Goal: Task Accomplishment & Management: Use online tool/utility

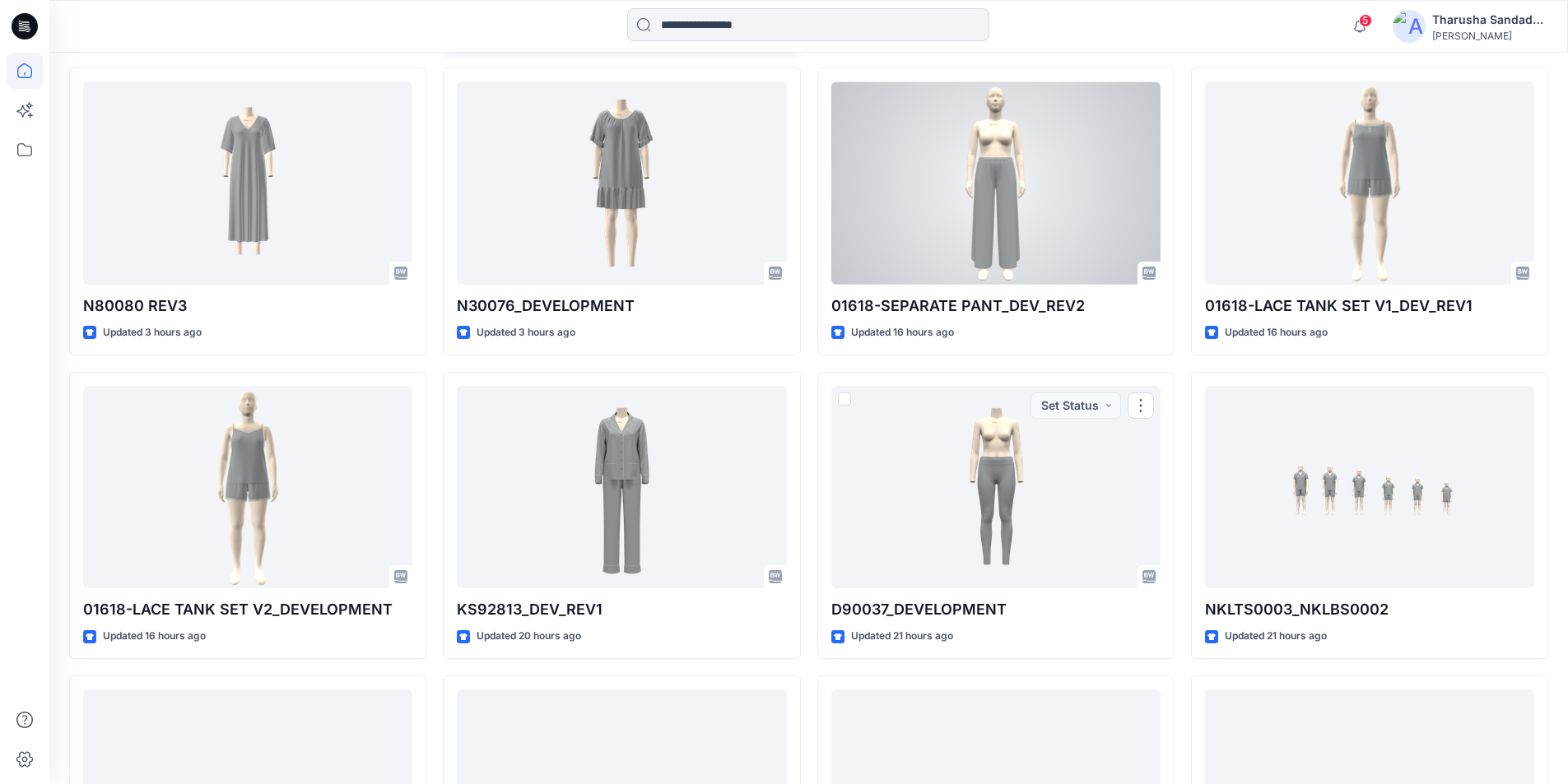
scroll to position [676, 0]
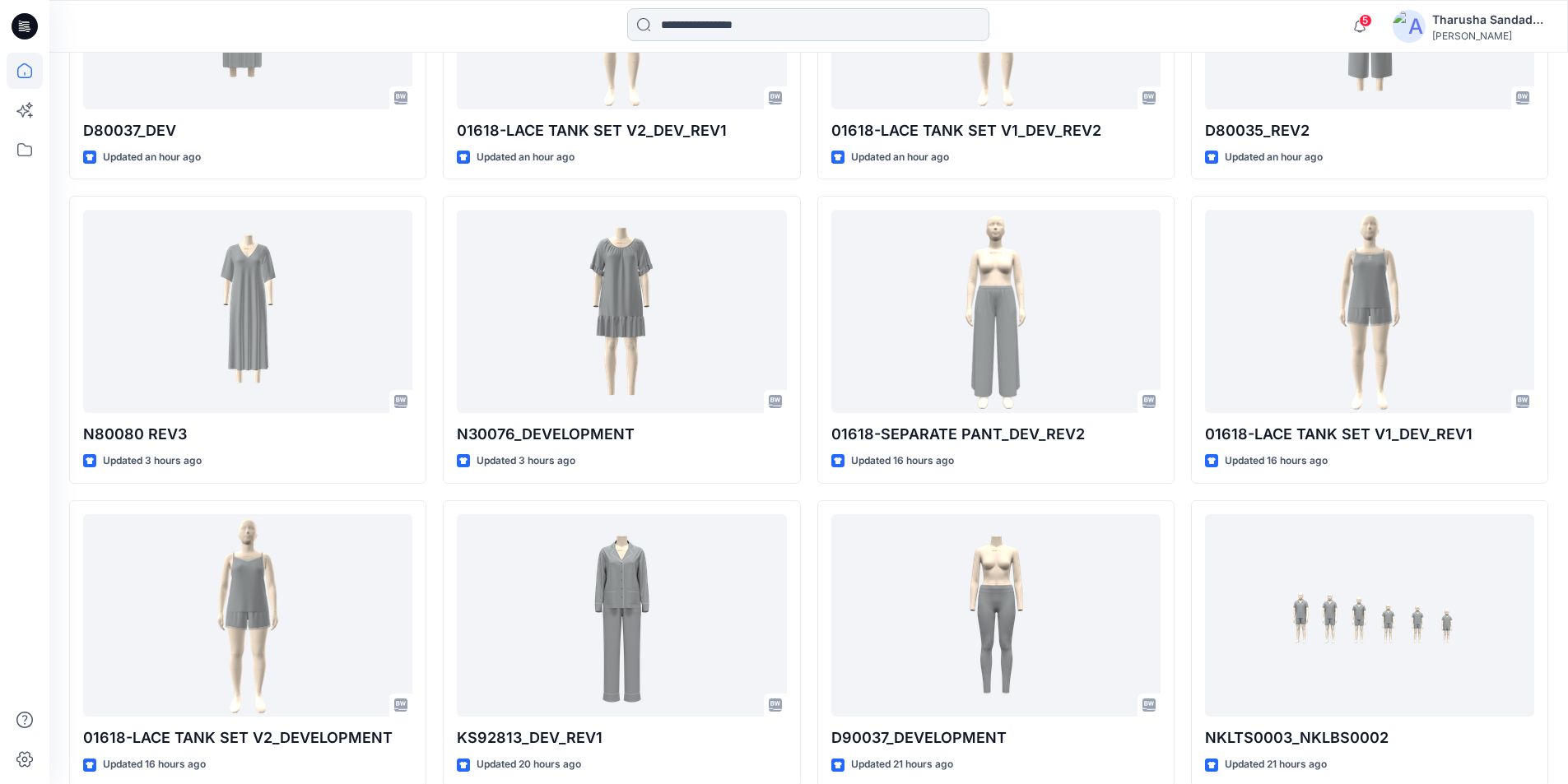
click at [772, 26] on input at bounding box center [808, 25] width 362 height 33
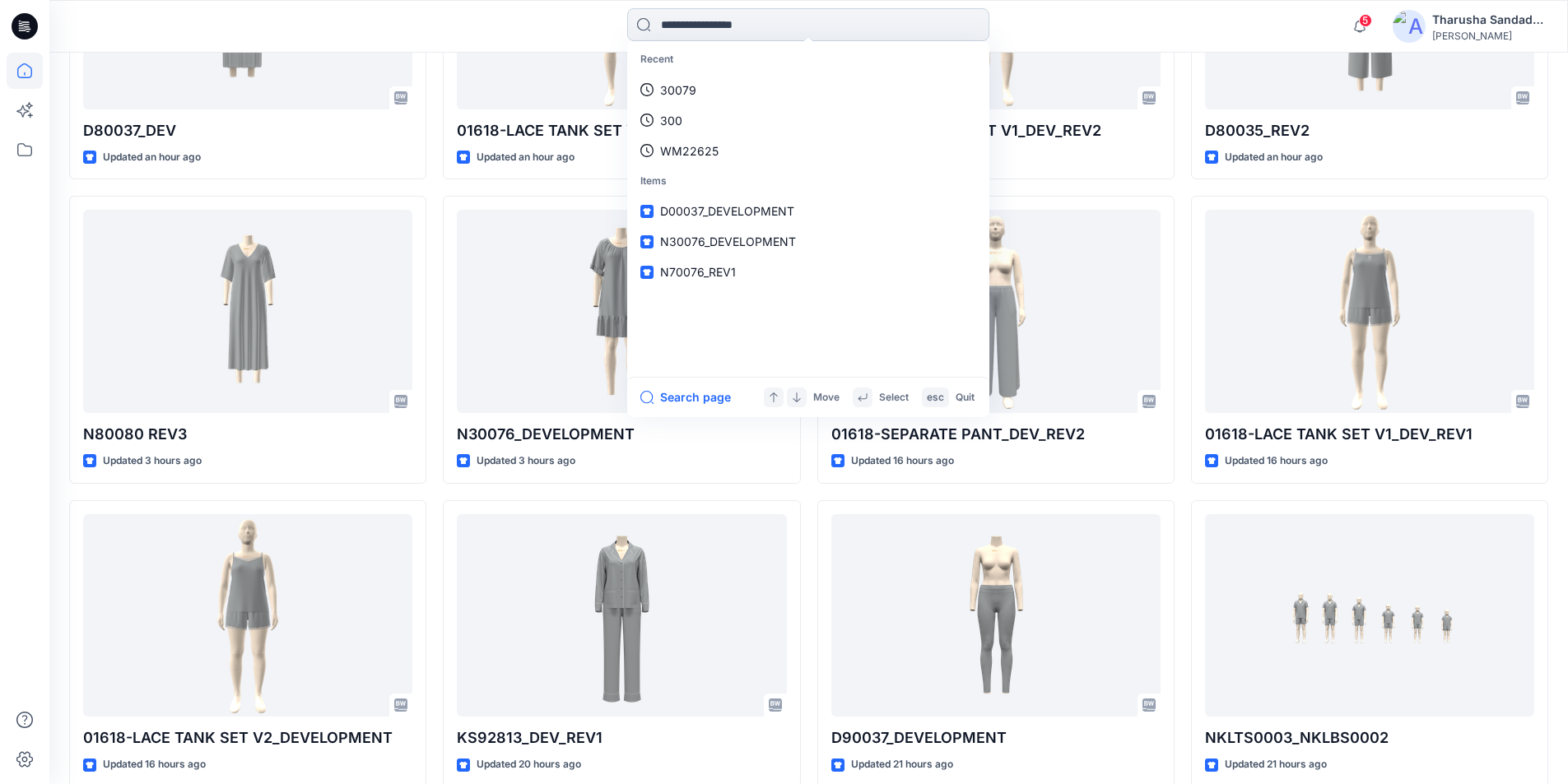
click at [721, 21] on input at bounding box center [808, 25] width 362 height 33
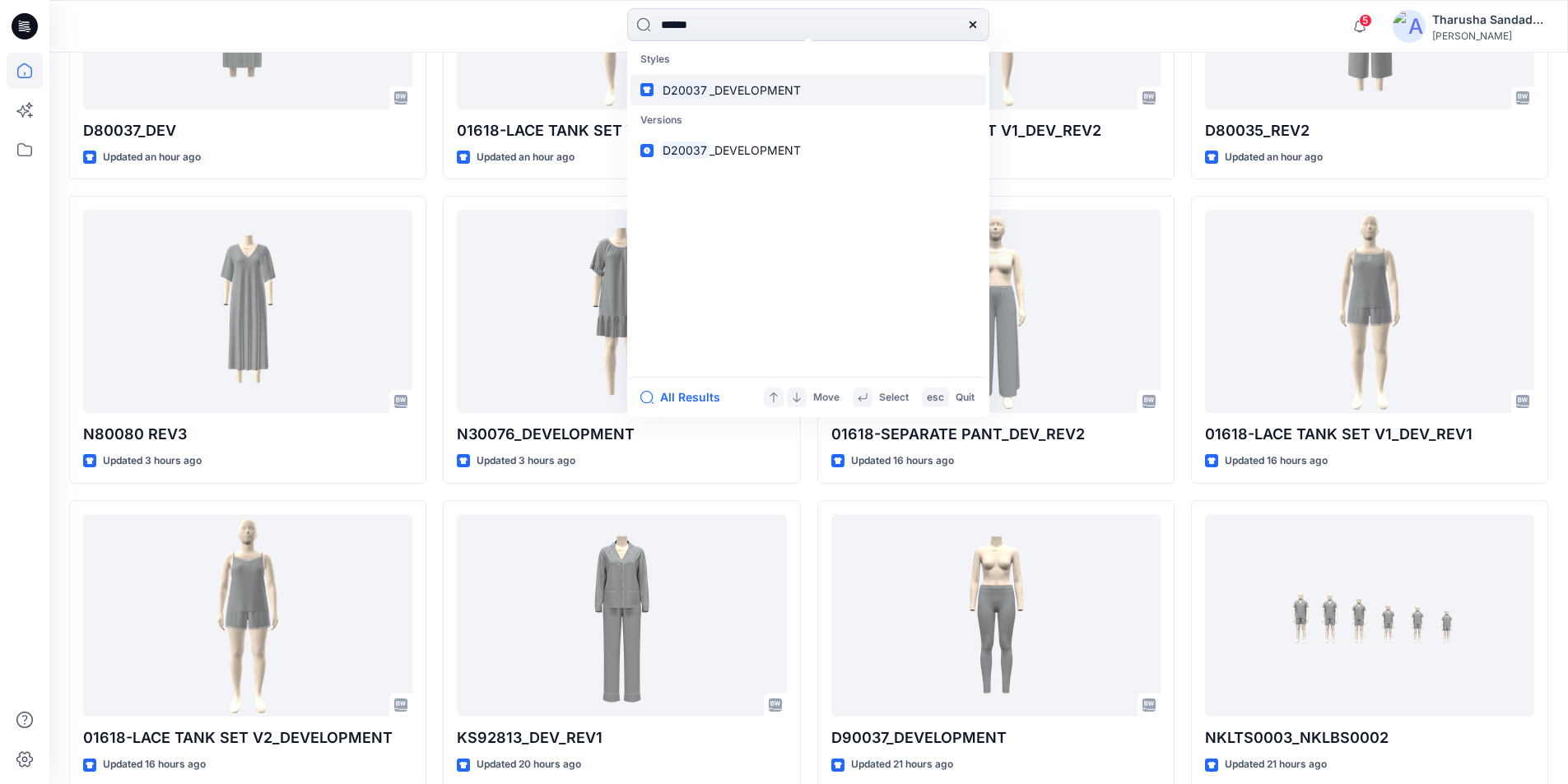
type input "******"
click at [781, 92] on span "_DEVELOPMENT" at bounding box center [755, 90] width 91 height 14
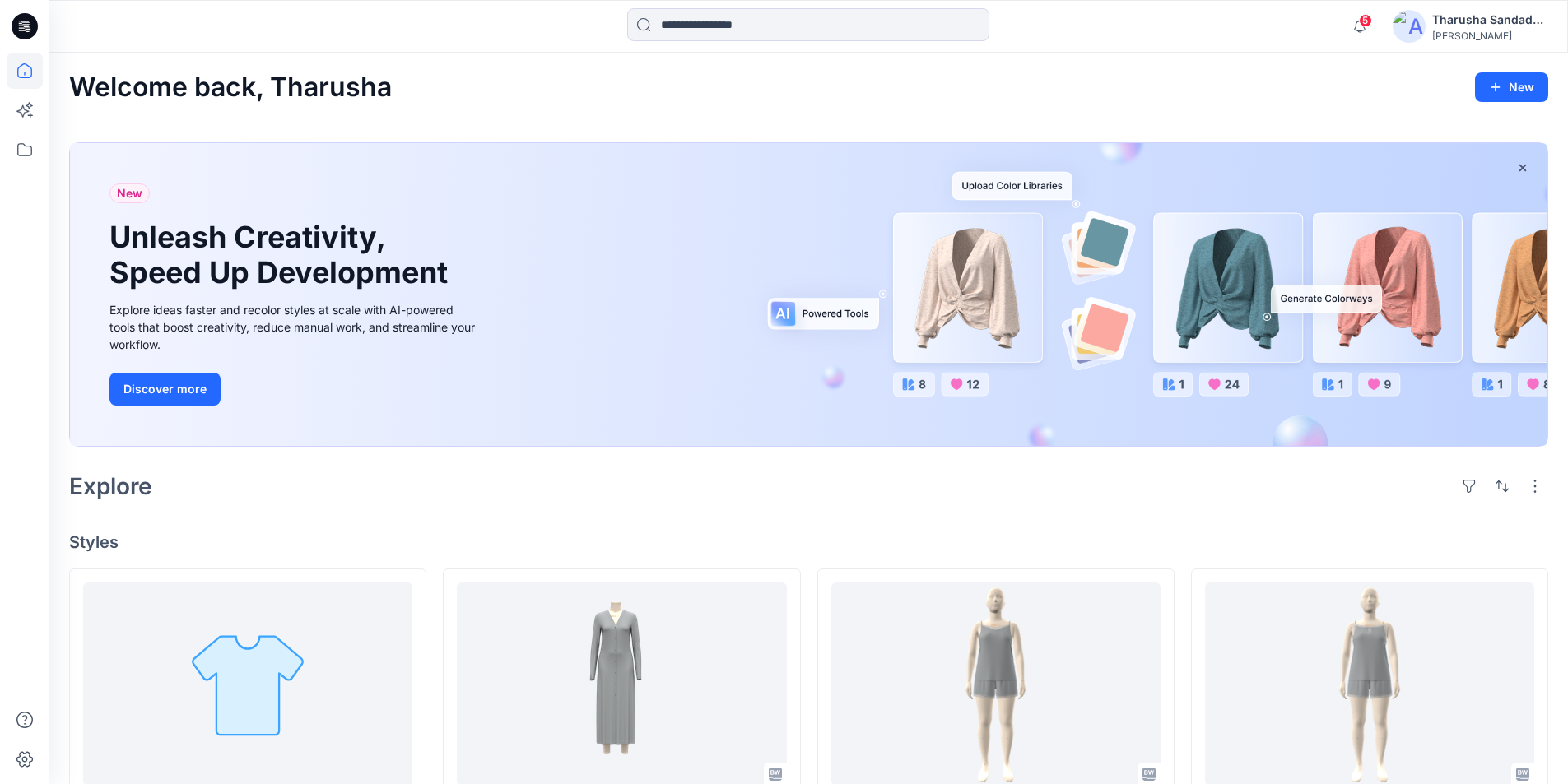
click at [9, 27] on div at bounding box center [25, 26] width 53 height 53
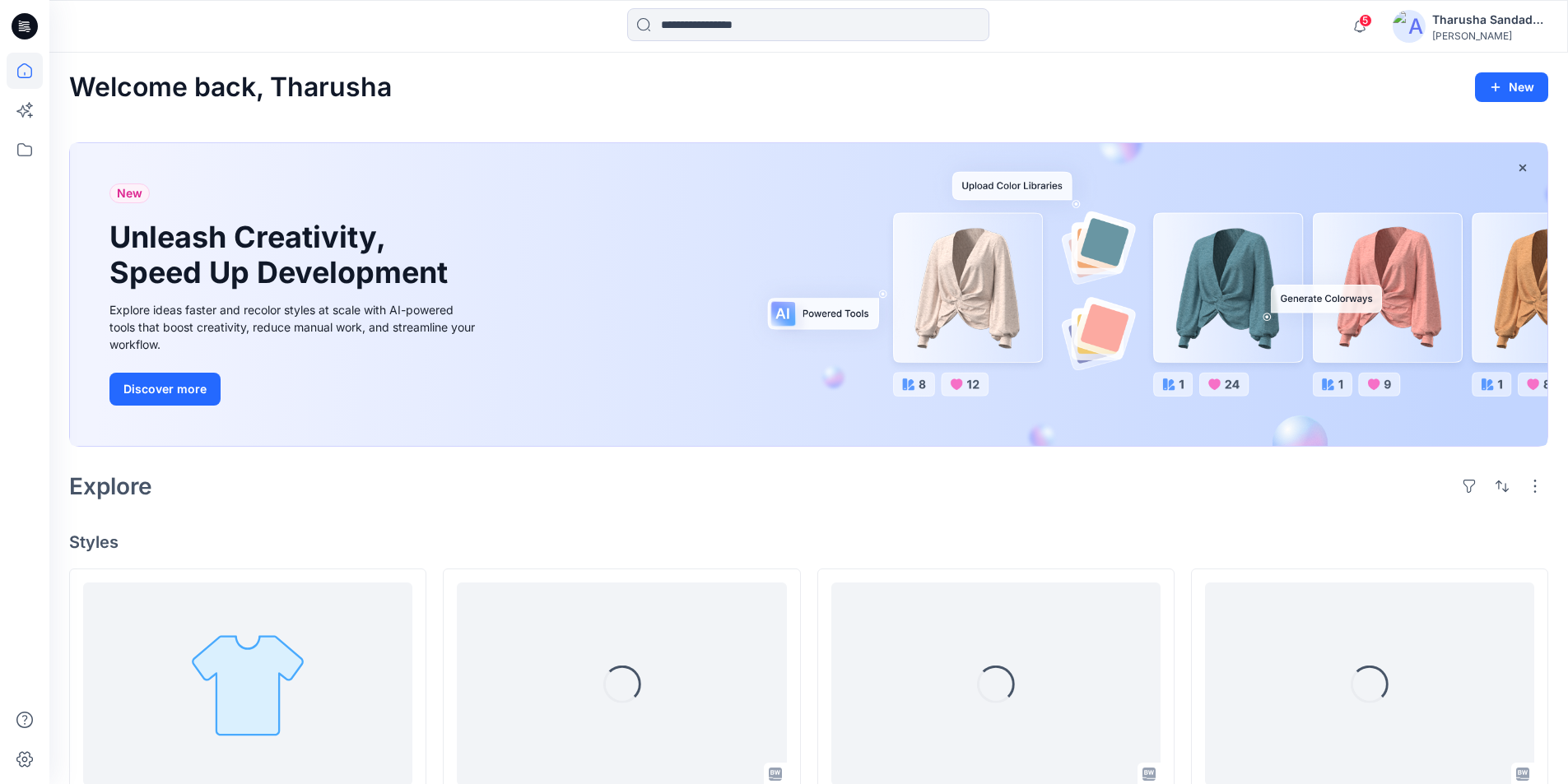
click at [27, 33] on icon at bounding box center [25, 26] width 26 height 26
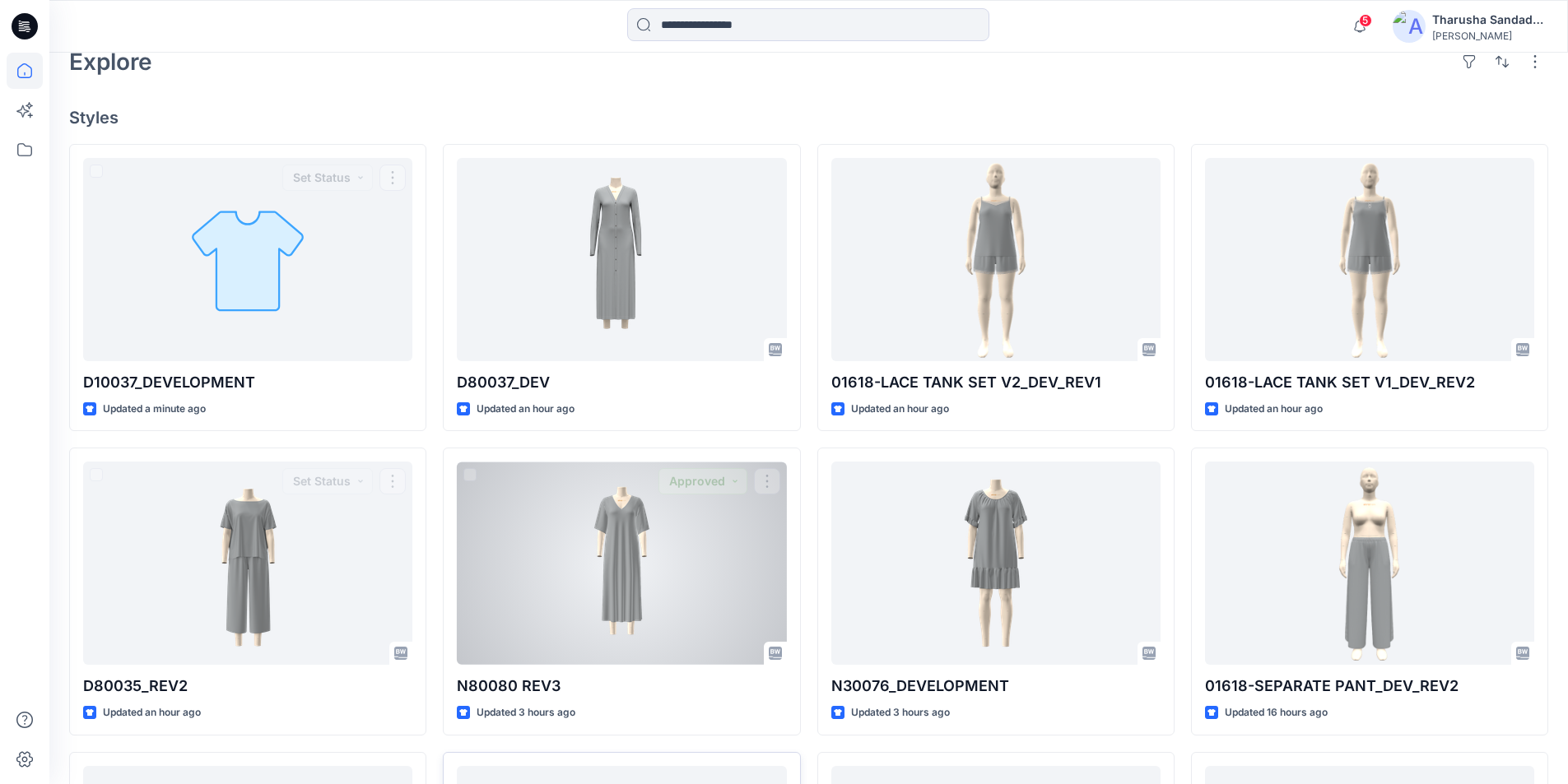
scroll to position [246, 0]
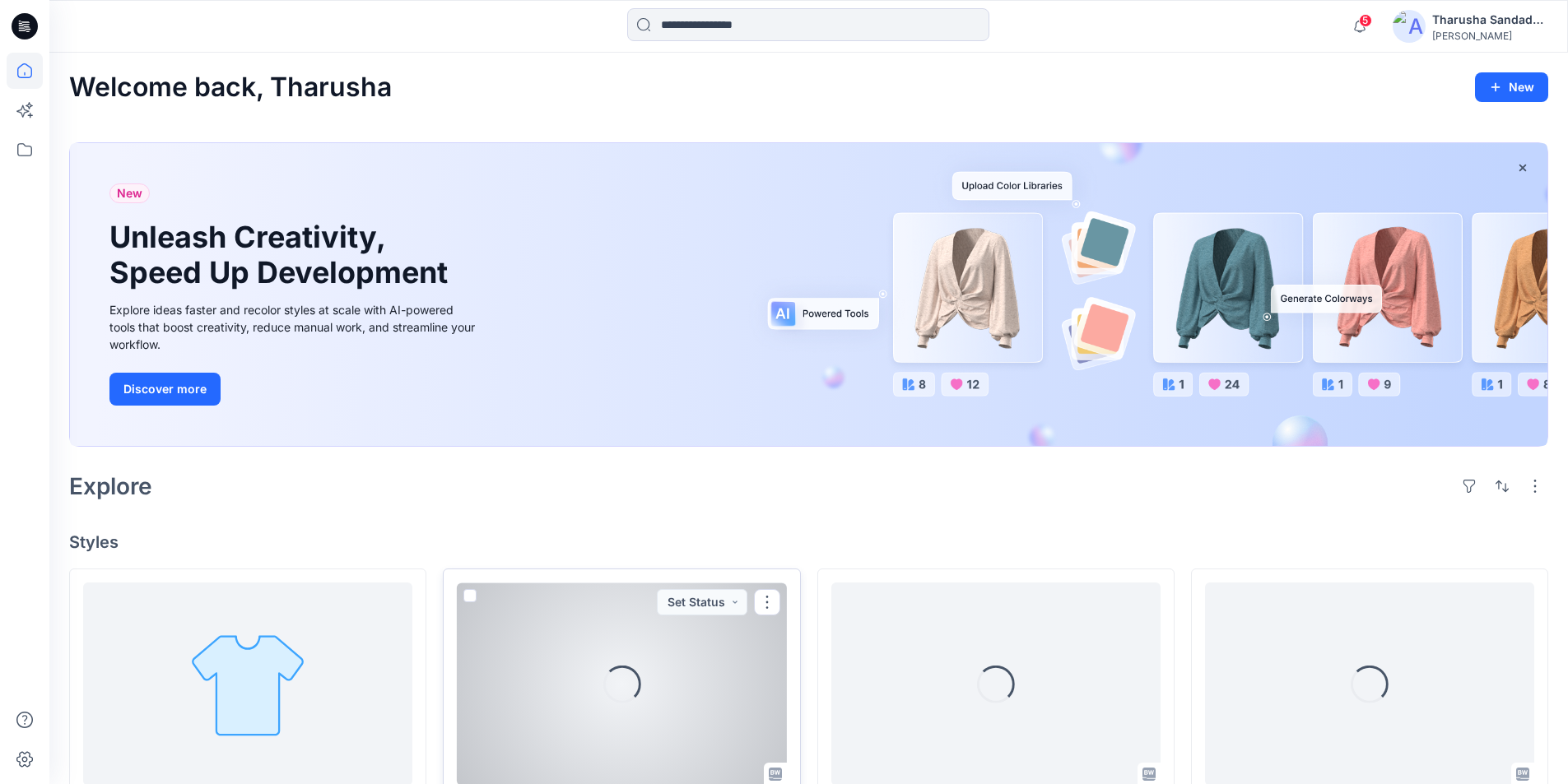
scroll to position [411, 0]
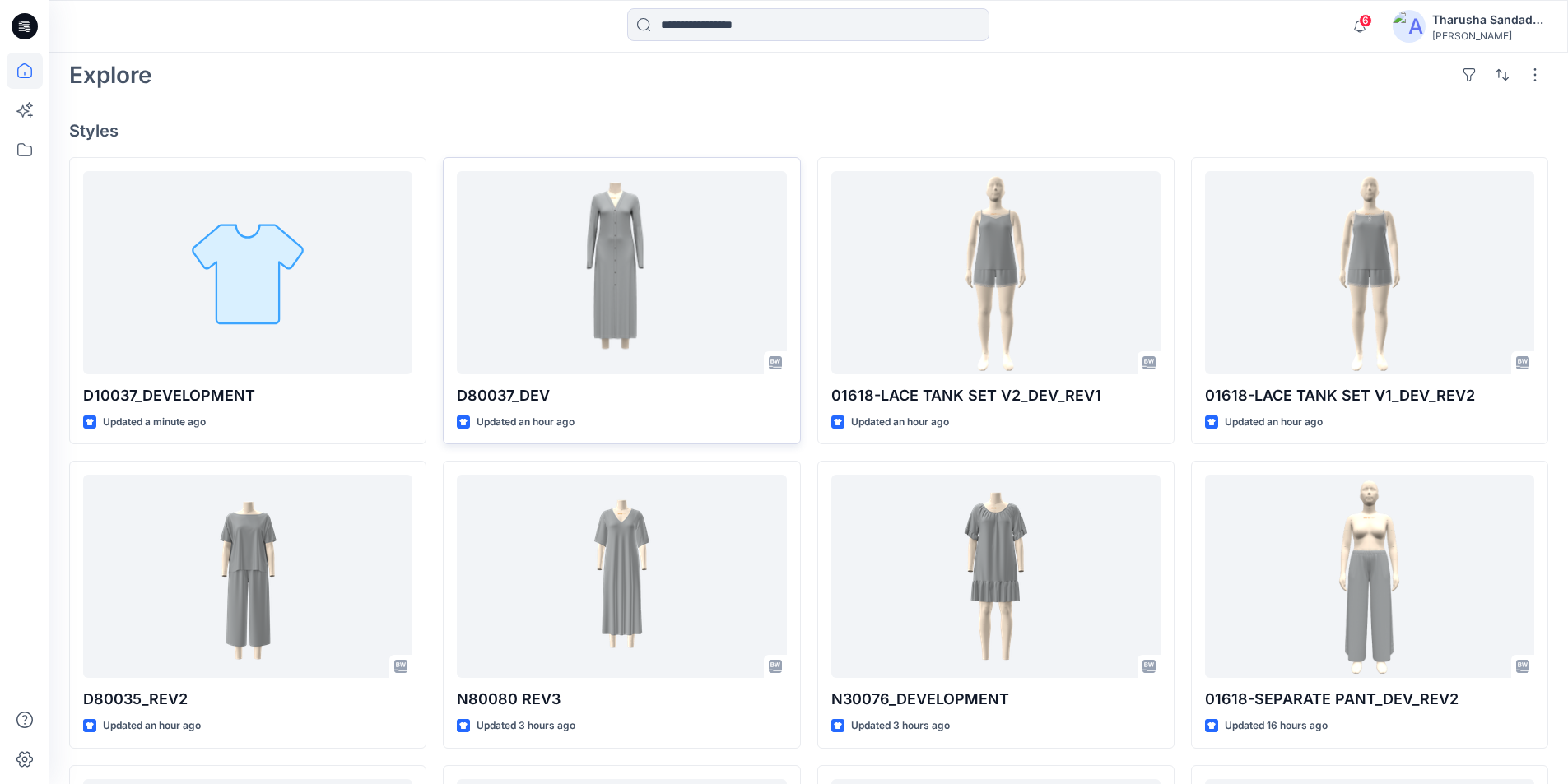
click at [24, 33] on icon at bounding box center [25, 26] width 26 height 26
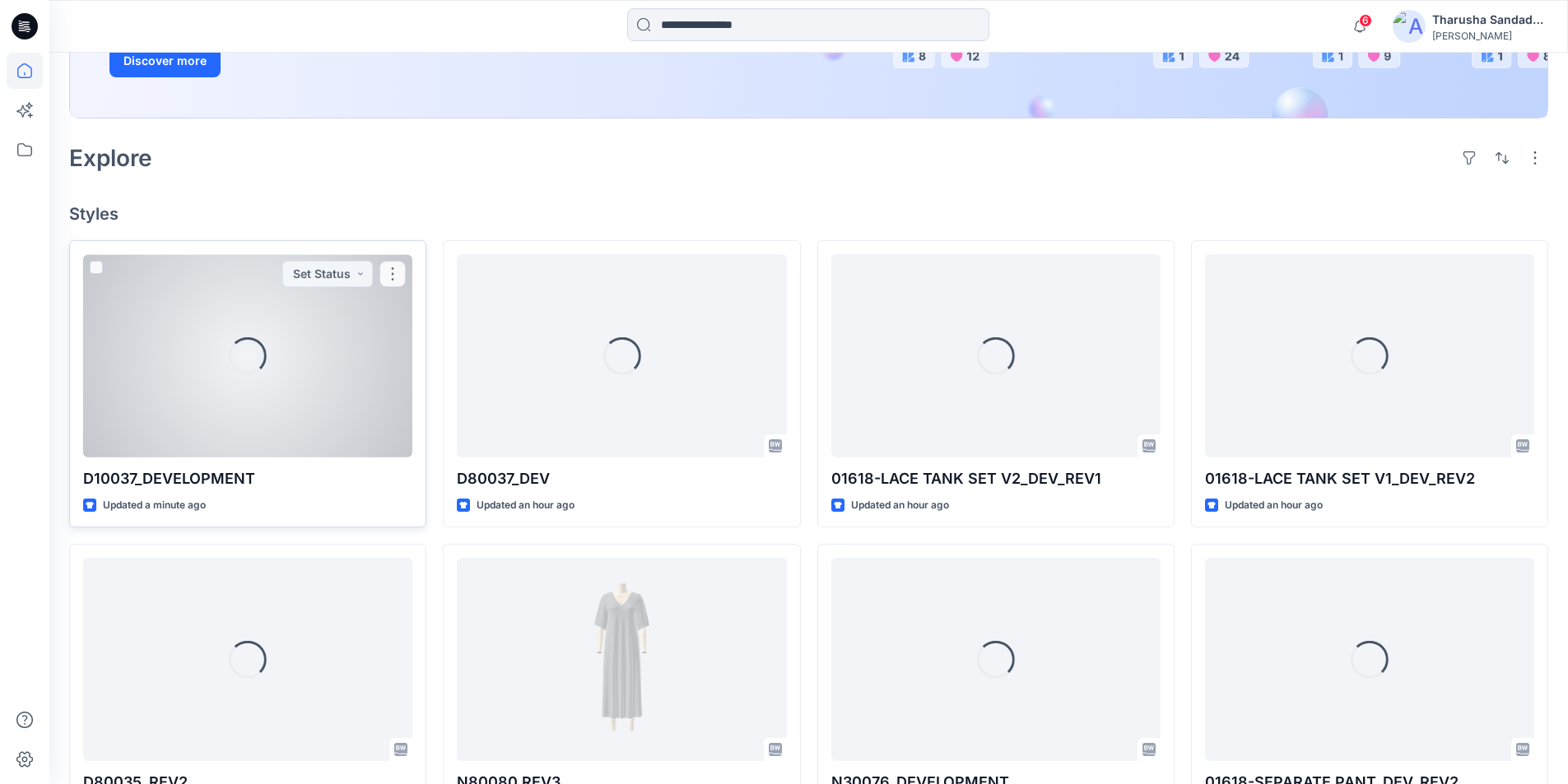
scroll to position [329, 0]
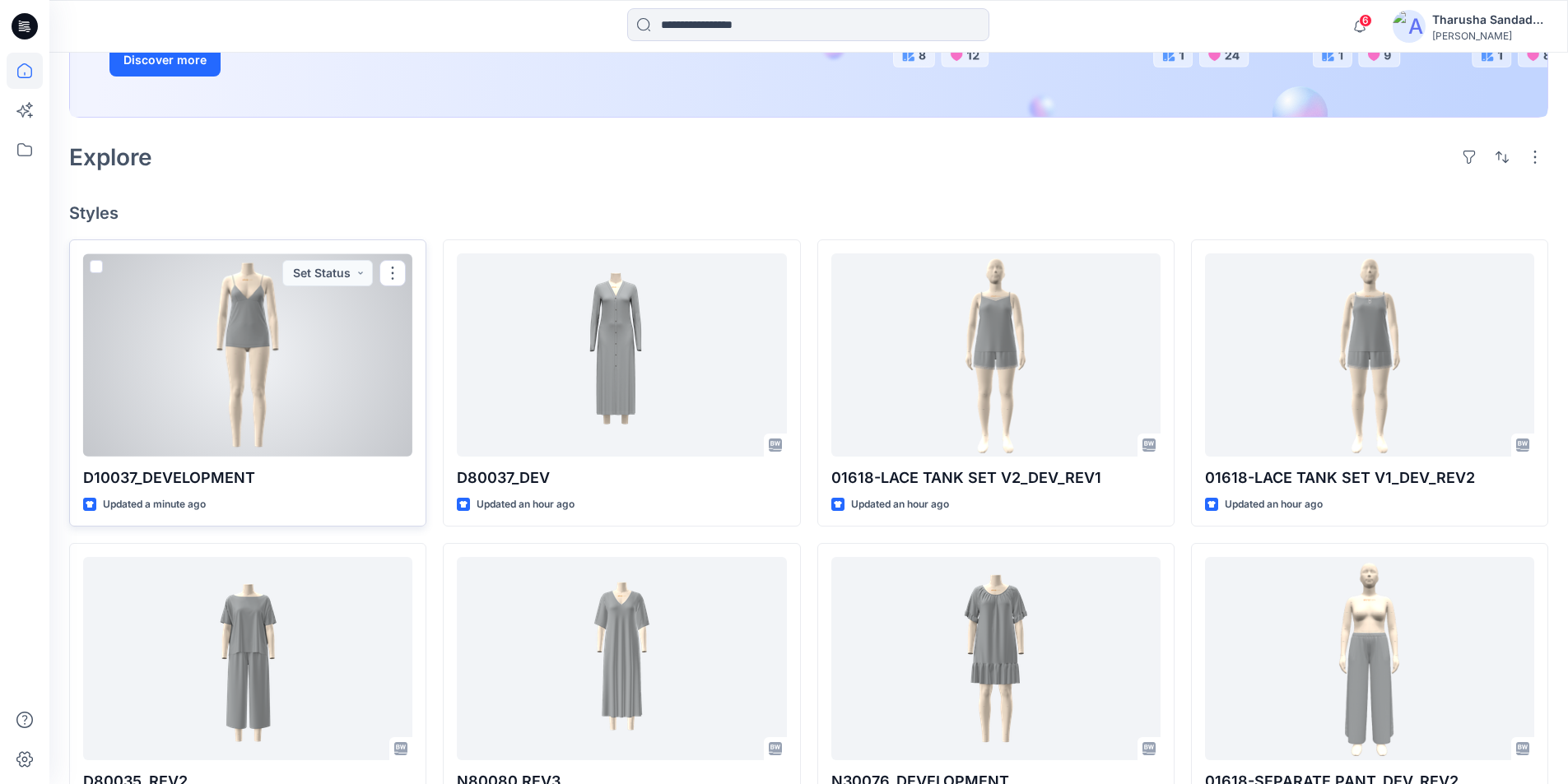
click at [265, 384] on div at bounding box center [247, 355] width 329 height 203
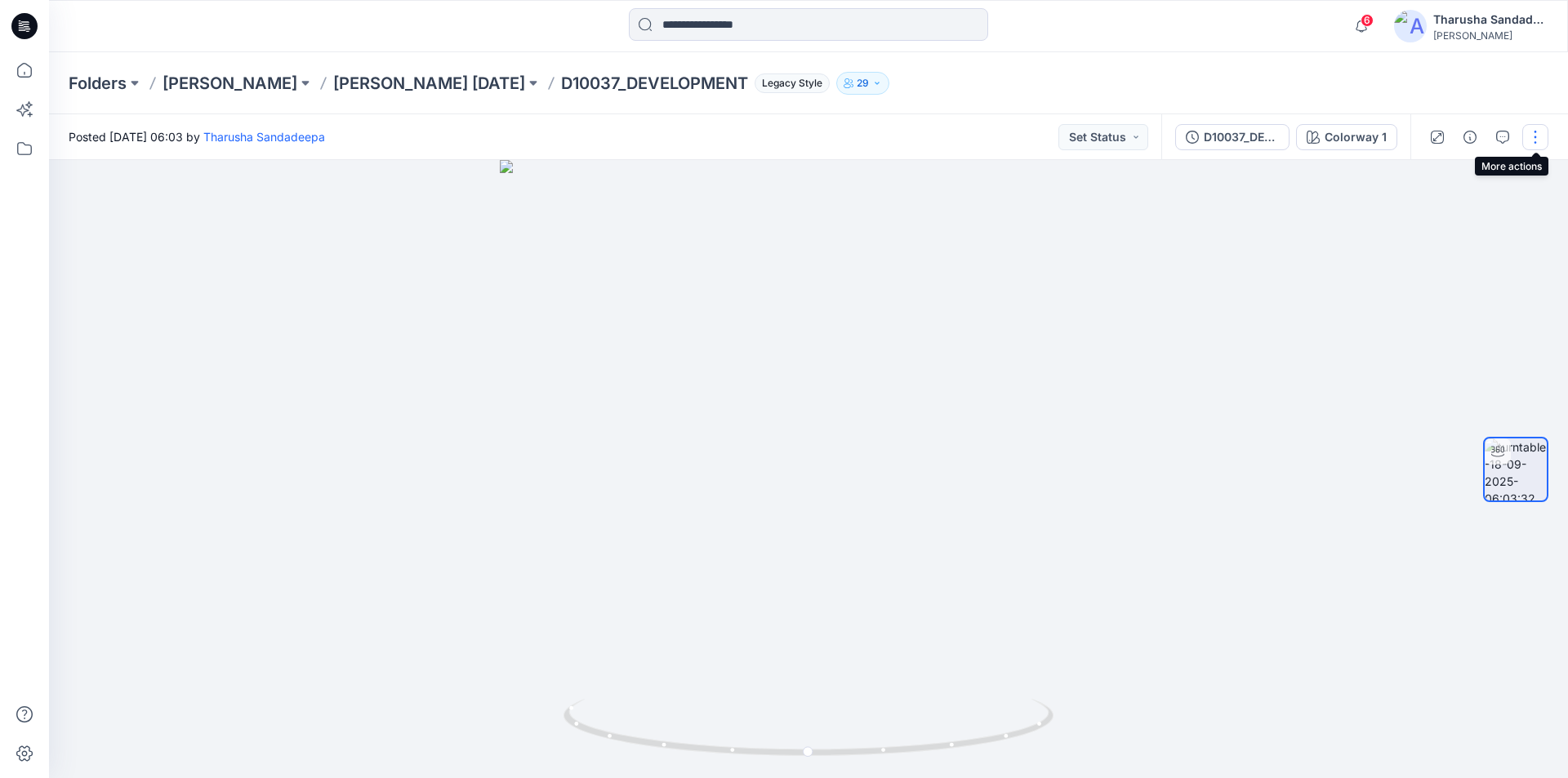
click at [1538, 137] on button "button" at bounding box center [1535, 137] width 26 height 26
click at [1462, 180] on button "Edit" at bounding box center [1466, 175] width 151 height 30
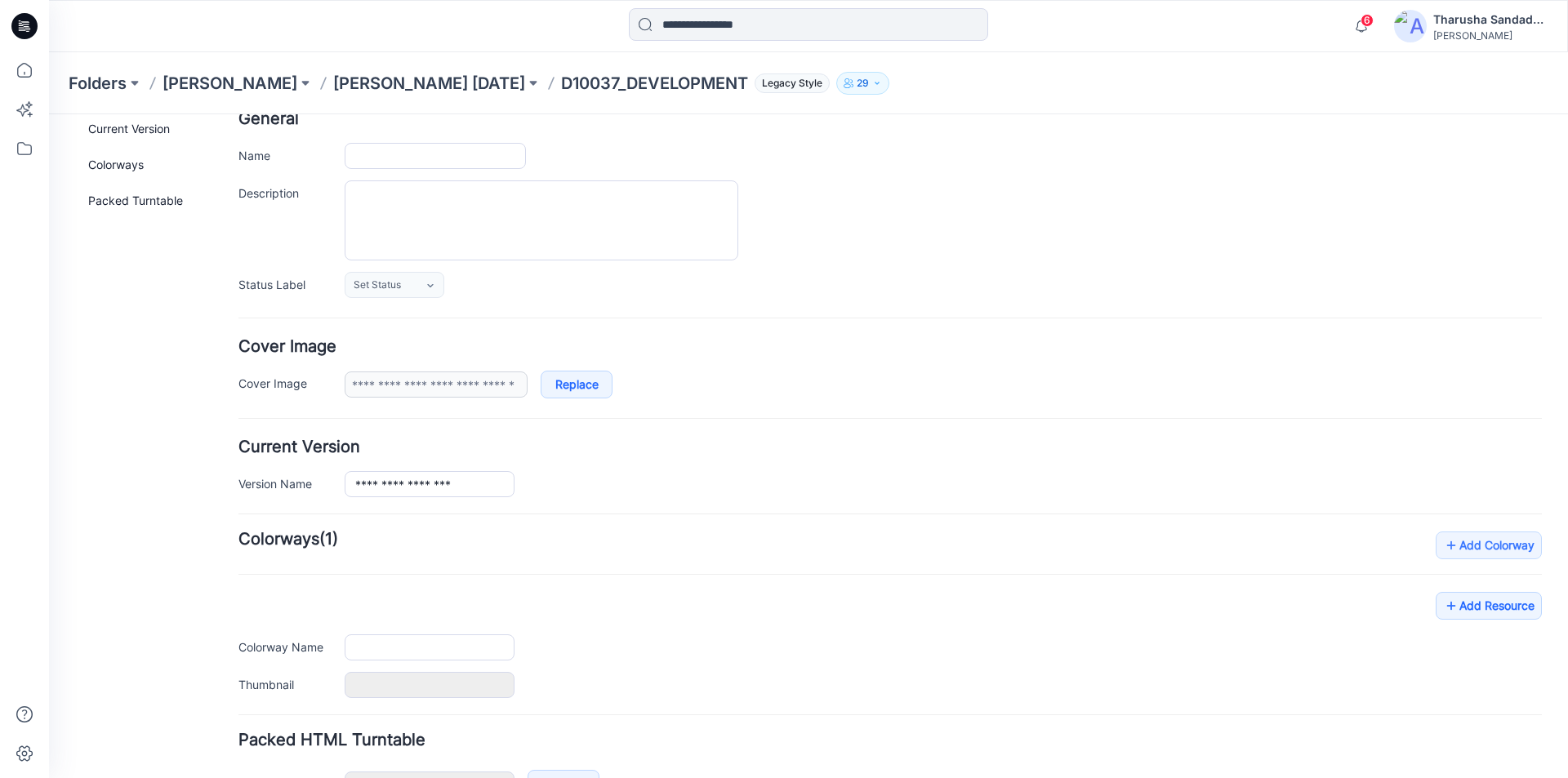
type input "**********"
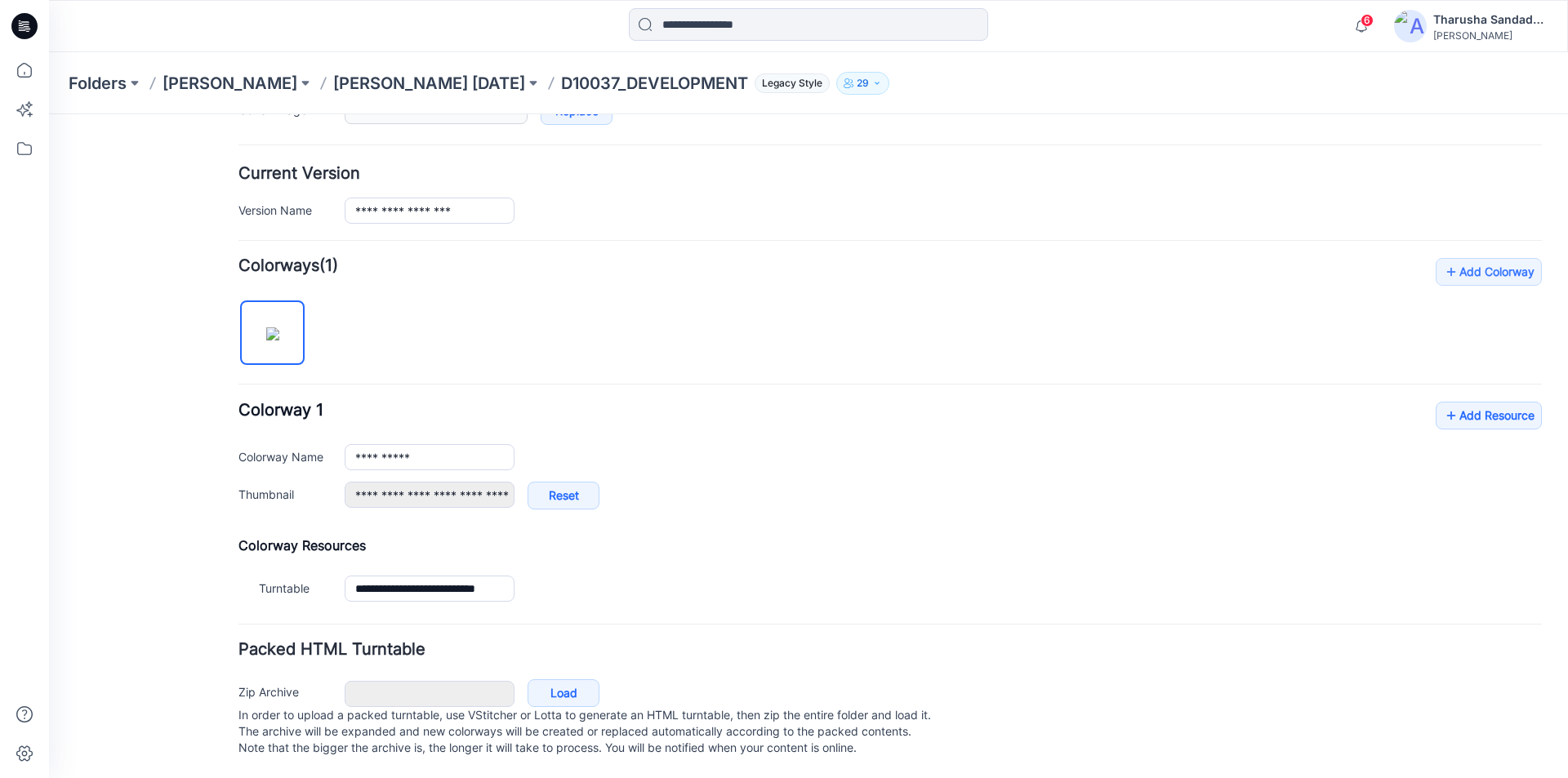
scroll to position [383, 0]
click at [1448, 401] on link "Add Resource" at bounding box center [1489, 415] width 106 height 28
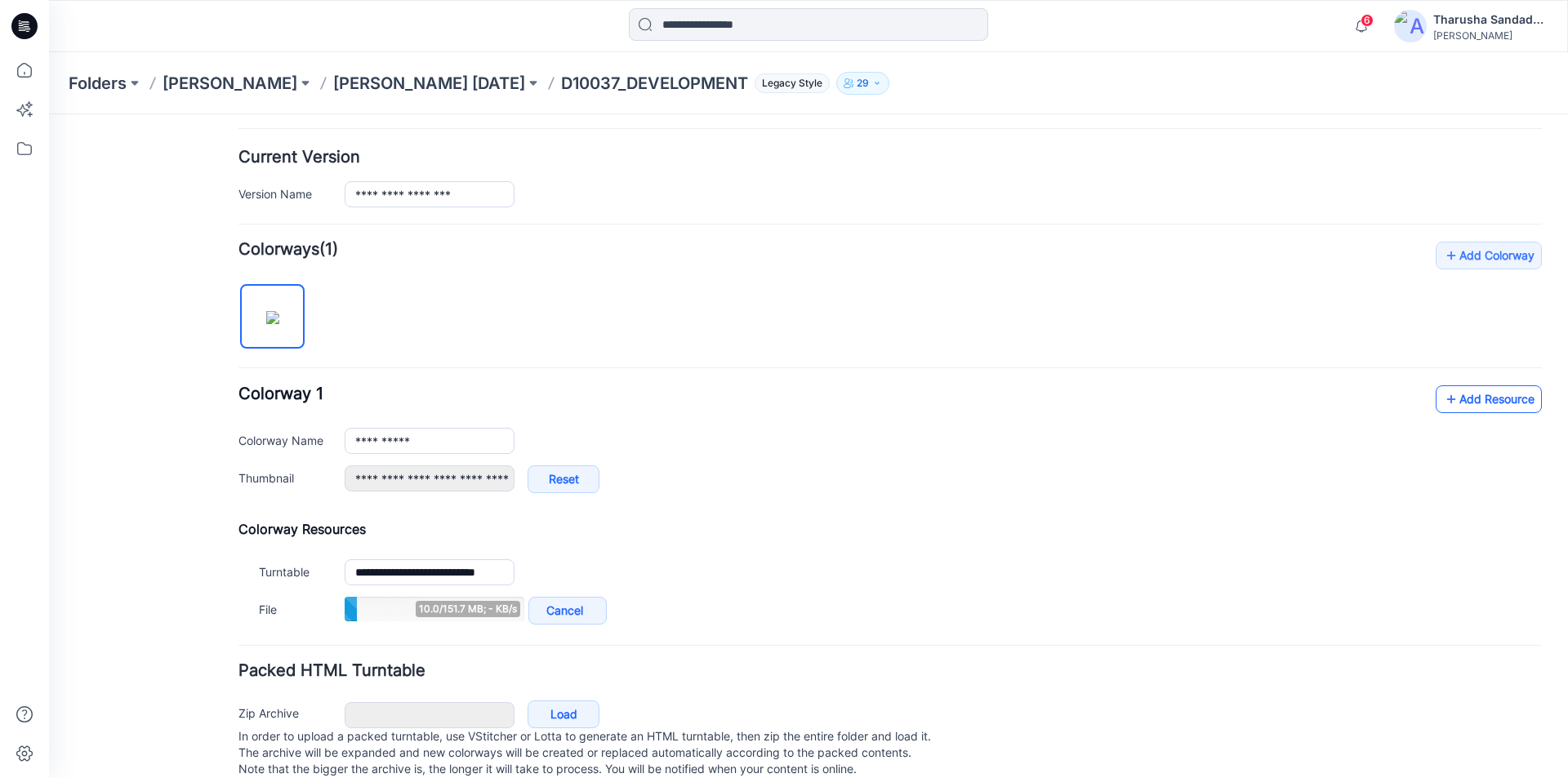
click at [1443, 402] on icon at bounding box center [1450, 399] width 17 height 26
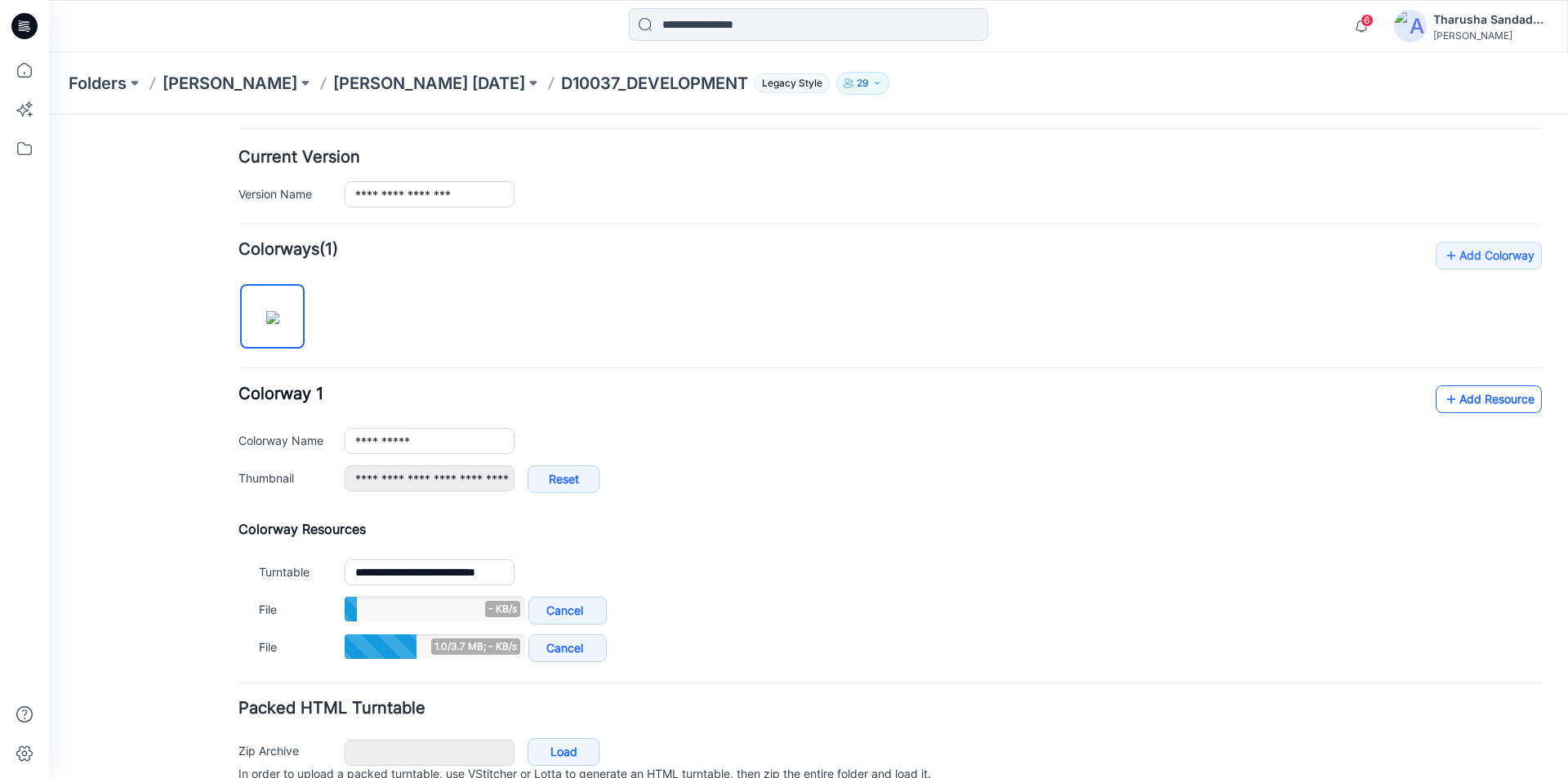
click at [1456, 412] on div "**********" at bounding box center [890, 447] width 1303 height 124
click at [1454, 409] on link "Add Resource" at bounding box center [1489, 399] width 106 height 28
click at [1447, 396] on link "Add Resource" at bounding box center [1489, 399] width 106 height 28
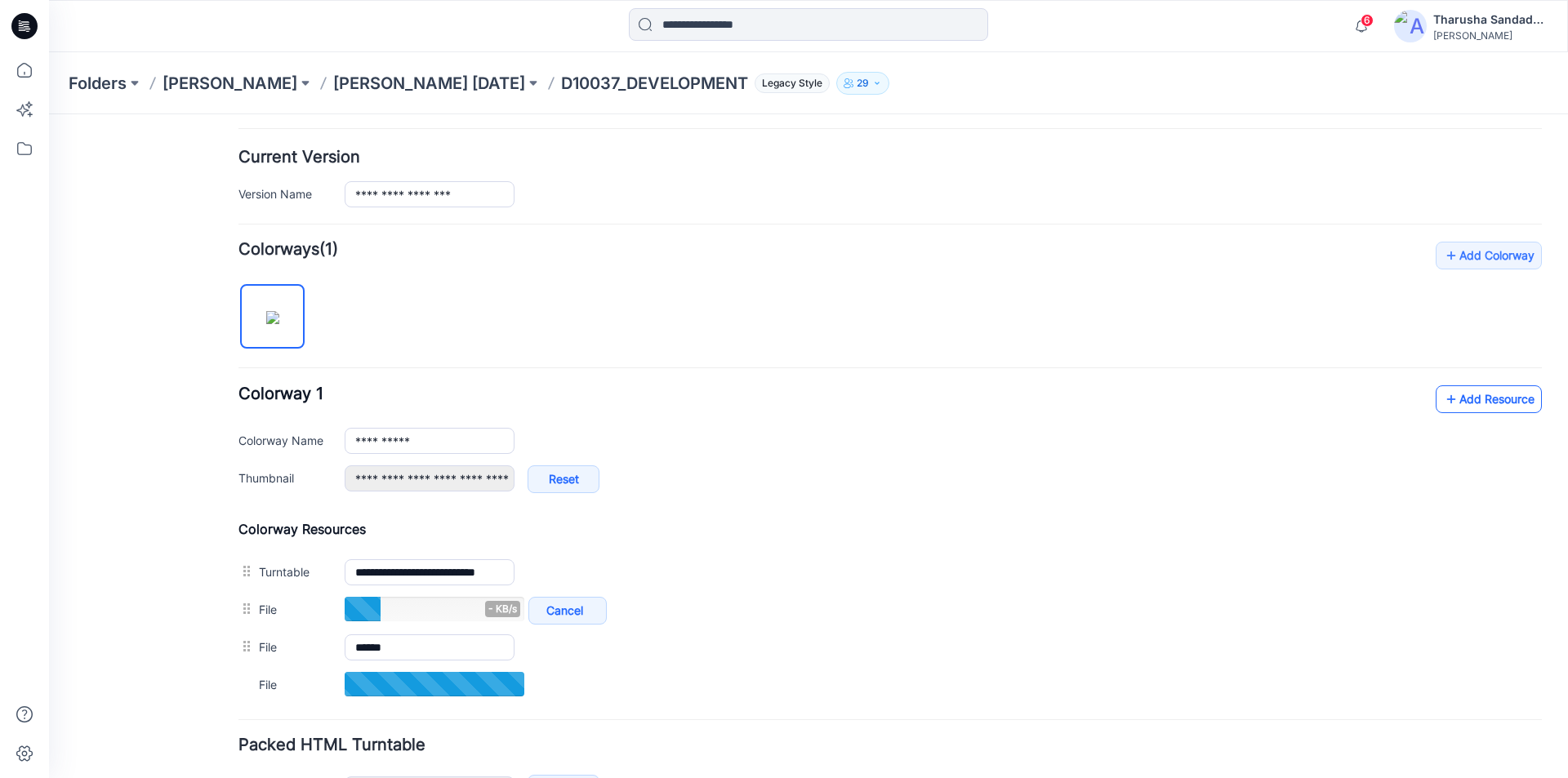
click at [1445, 400] on icon at bounding box center [1450, 399] width 17 height 26
click at [1464, 402] on link "Add Resource" at bounding box center [1489, 399] width 106 height 28
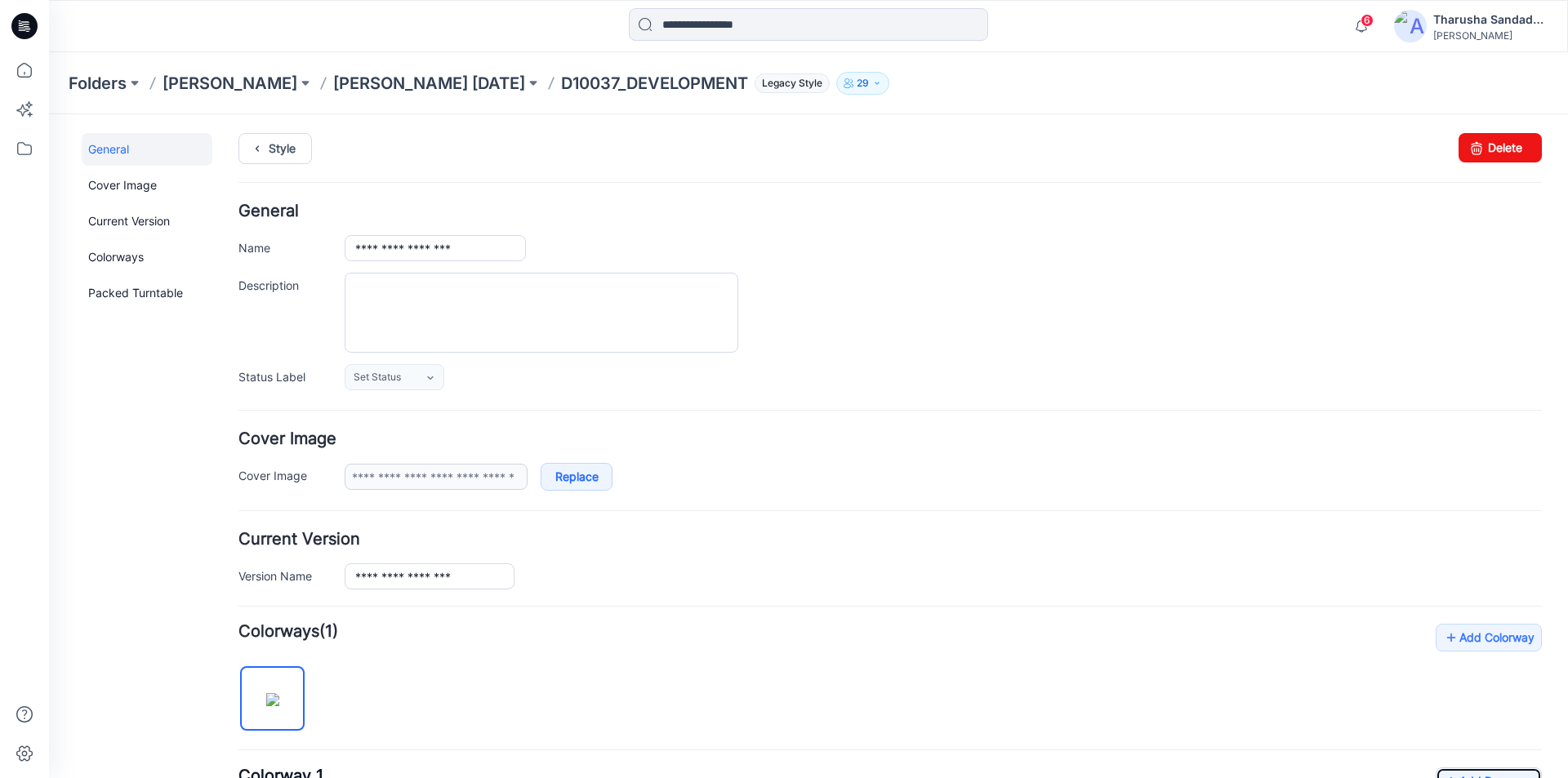
scroll to position [0, 0]
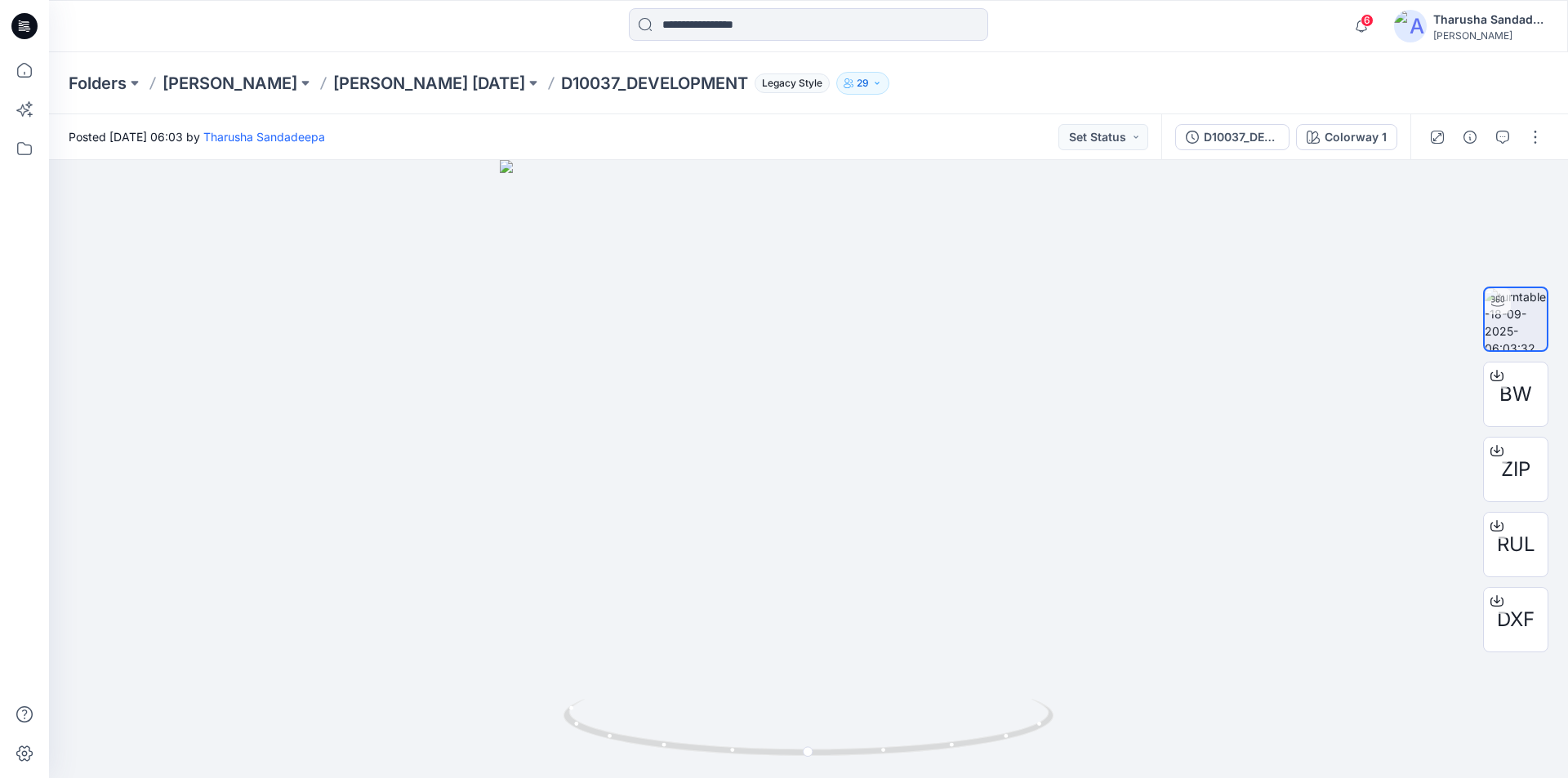
click at [40, 34] on div at bounding box center [24, 26] width 52 height 52
